Goal: Information Seeking & Learning: Learn about a topic

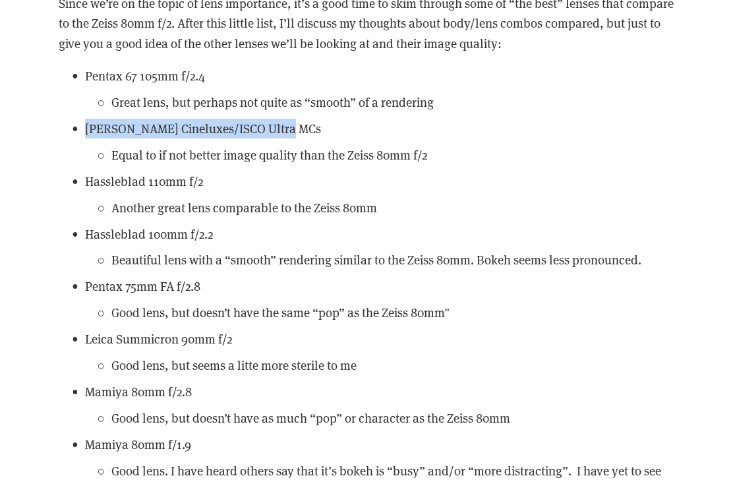
scroll to position [11903, 0]
click at [169, 171] on p "Hassleblad 110mm f/2" at bounding box center [380, 181] width 590 height 20
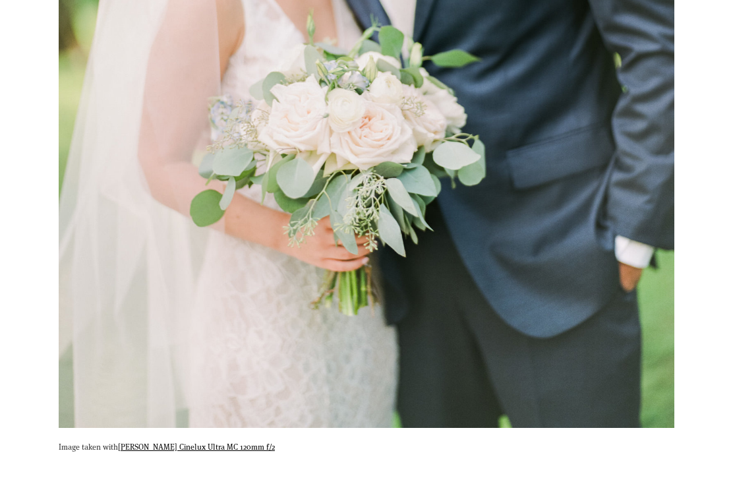
scroll to position [11349, 0]
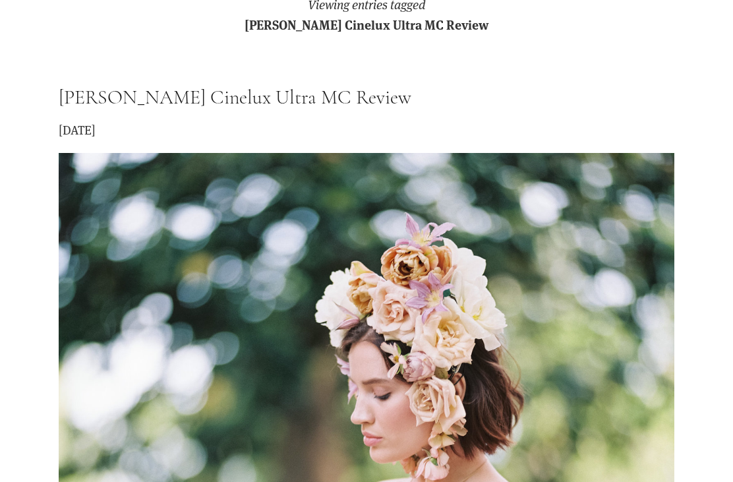
scroll to position [377, 0]
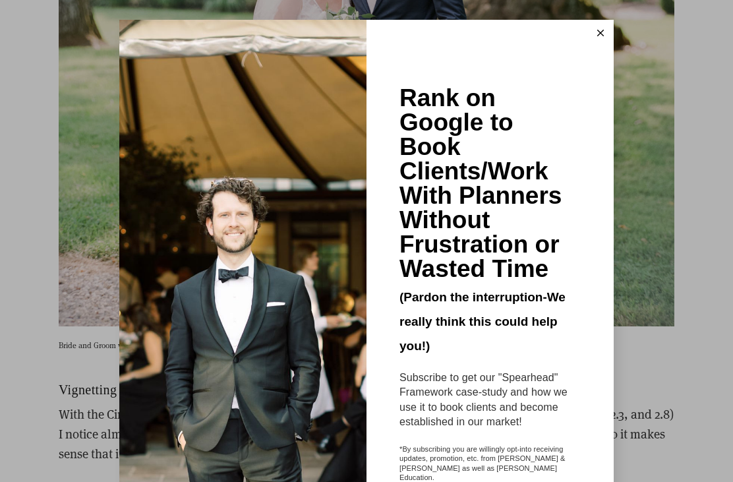
click at [592, 44] on button at bounding box center [601, 33] width 26 height 26
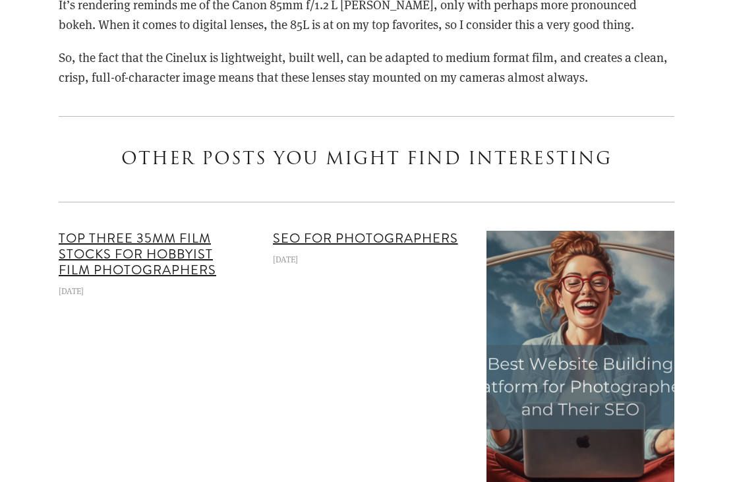
scroll to position [14532, 0]
click at [86, 237] on link "Top Three 35mm Film Stocks for Hobbyist Film Photographers" at bounding box center [138, 254] width 158 height 51
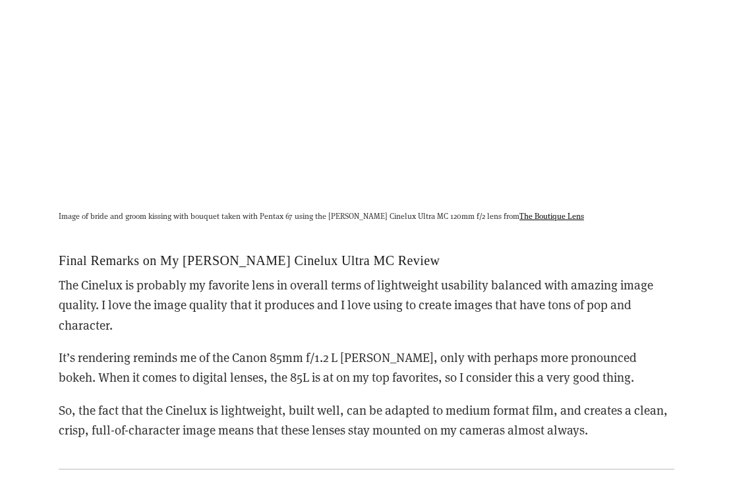
scroll to position [14181, 0]
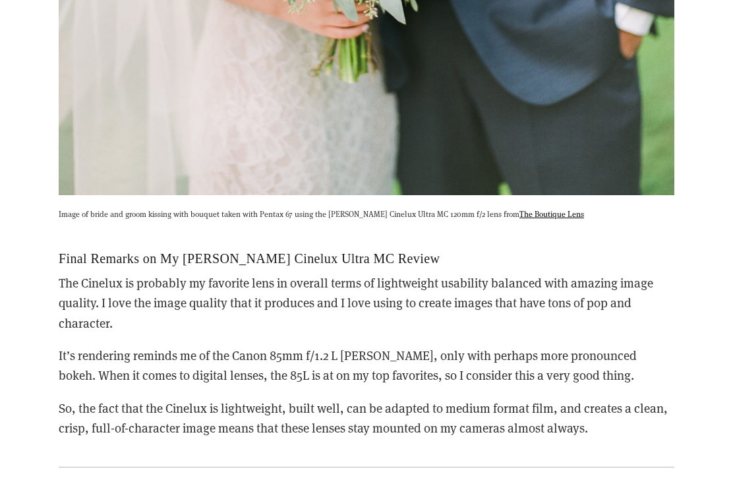
click at [529, 208] on link "The Boutique Lens" at bounding box center [552, 213] width 65 height 11
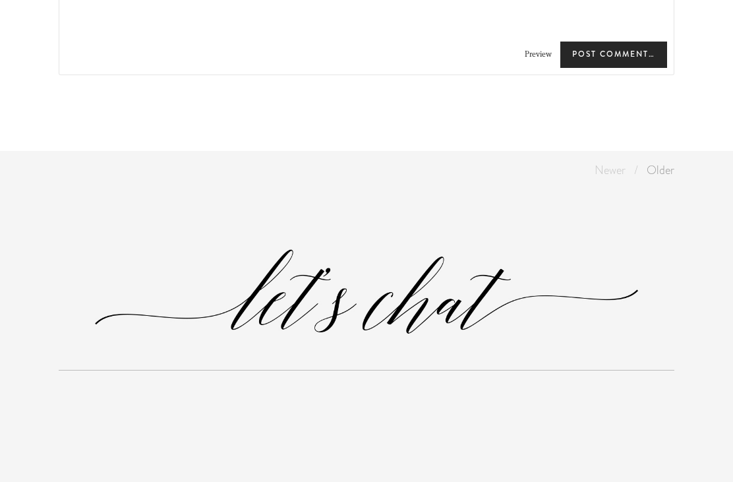
scroll to position [2726, 0]
